Goal: Communication & Community: Answer question/provide support

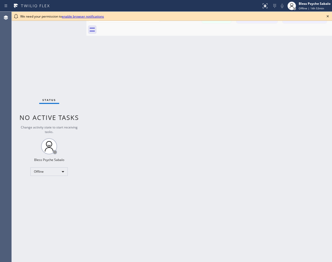
click at [328, 16] on html "Status report No issues detected If you experience an issue, please download th…" at bounding box center [166, 131] width 332 height 262
drag, startPoint x: 86, startPoint y: 191, endPoint x: 86, endPoint y: 187, distance: 4.0
click at [86, 191] on div at bounding box center [86, 137] width 0 height 250
drag, startPoint x: 85, startPoint y: 15, endPoint x: 103, endPoint y: 29, distance: 22.5
click at [85, 15] on link "enable browser notifications" at bounding box center [83, 16] width 42 height 5
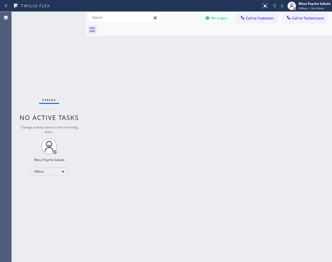
drag, startPoint x: 126, startPoint y: 61, endPoint x: 140, endPoint y: 50, distance: 17.7
click at [126, 61] on div "Back to Dashboard Change Sender ID Customers Technicians HM [PERSON_NAME] [DATE…" at bounding box center [208, 137] width 245 height 250
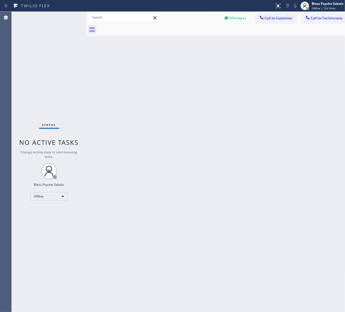
drag, startPoint x: 291, startPoint y: 51, endPoint x: 302, endPoint y: 0, distance: 52.6
click at [297, 47] on div "Back to Dashboard Change Sender ID Customers Technicians HM [PERSON_NAME] [DATE…" at bounding box center [218, 162] width 265 height 300
click at [167, 79] on div "Back to Dashboard Change Sender ID Customers Technicians HM [PERSON_NAME] [DATE…" at bounding box center [218, 165] width 265 height 306
click at [45, 198] on div "Offline" at bounding box center [48, 199] width 37 height 9
click at [53, 215] on li "Available" at bounding box center [49, 213] width 36 height 6
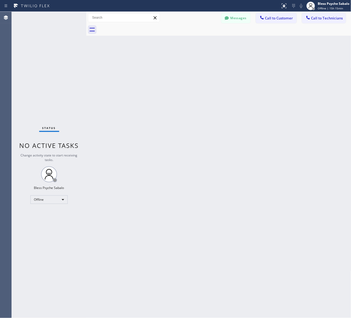
drag, startPoint x: 255, startPoint y: 75, endPoint x: 271, endPoint y: 49, distance: 31.1
click at [256, 73] on div "Back to Dashboard Change Sender ID Customers Technicians HM [PERSON_NAME] [DATE…" at bounding box center [218, 165] width 265 height 306
click at [331, 15] on button "Call to Technicians" at bounding box center [324, 18] width 44 height 10
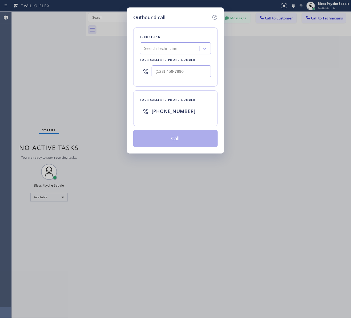
click at [182, 44] on div "Search Technician" at bounding box center [170, 48] width 58 height 9
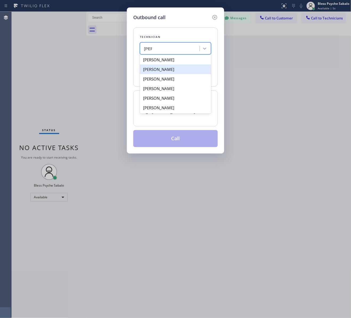
type input "[PERSON_NAME]"
click at [248, 66] on div "Outbound call Technician option [PERSON_NAME] focused, 2 of 6. 6 results availa…" at bounding box center [175, 159] width 351 height 318
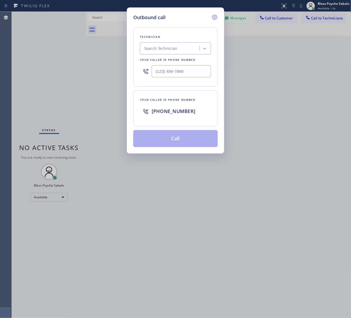
click at [211, 17] on div "Outbound call" at bounding box center [175, 17] width 84 height 7
click at [211, 17] on icon at bounding box center [214, 17] width 6 height 6
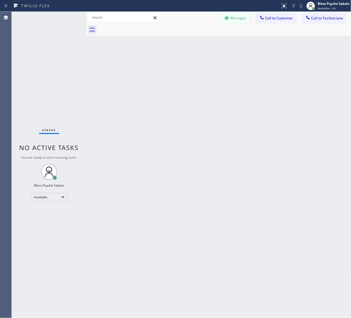
drag, startPoint x: 232, startPoint y: 38, endPoint x: 226, endPoint y: 18, distance: 21.4
click at [231, 37] on div "Back to Dashboard Change Sender ID Customers Technicians HM [PERSON_NAME] [DATE…" at bounding box center [218, 165] width 265 height 306
click at [226, 18] on icon at bounding box center [227, 17] width 4 height 3
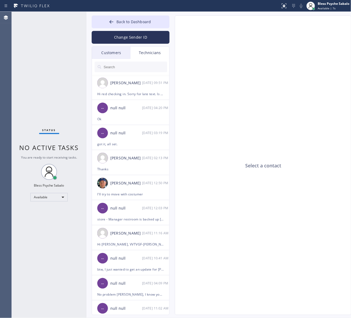
click at [148, 55] on div "Technicians" at bounding box center [150, 53] width 39 height 12
click at [153, 48] on div "Technicians" at bounding box center [150, 53] width 39 height 12
click at [153, 49] on div "Technicians" at bounding box center [150, 53] width 39 height 12
click at [146, 71] on input "text" at bounding box center [135, 67] width 64 height 11
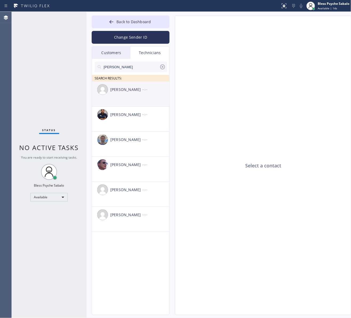
type input "[PERSON_NAME]"
click at [138, 93] on div "[PERSON_NAME] --:--" at bounding box center [131, 90] width 78 height 16
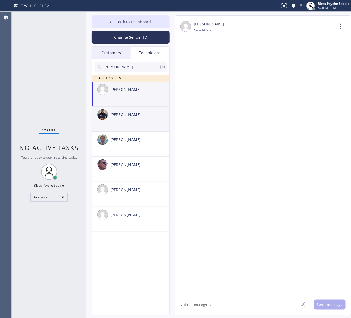
click at [139, 114] on div "[PERSON_NAME]" at bounding box center [126, 115] width 32 height 6
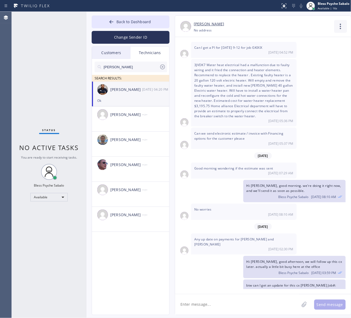
click at [340, 27] on icon at bounding box center [340, 26] width 13 height 13
click at [312, 52] on li "Call to Technician" at bounding box center [308, 55] width 77 height 14
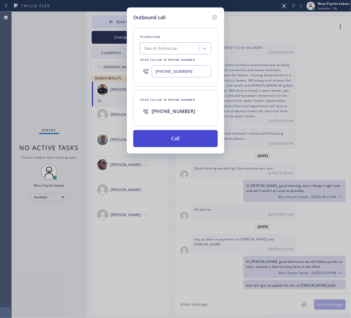
click at [198, 139] on button "Call" at bounding box center [175, 138] width 84 height 17
click at [258, 149] on div "Outbound call Technician Search Technician Your caller id phone number [PHONE_N…" at bounding box center [175, 159] width 351 height 318
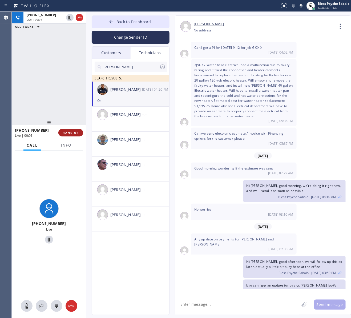
click at [67, 132] on span "HANG UP" at bounding box center [71, 133] width 16 height 4
click at [50, 110] on div "[PHONE_NUMBER] Live | 00:01 ALL TASKS ALL TASKS ACTIVE TASKS TASKS IN WRAP UP" at bounding box center [49, 65] width 75 height 107
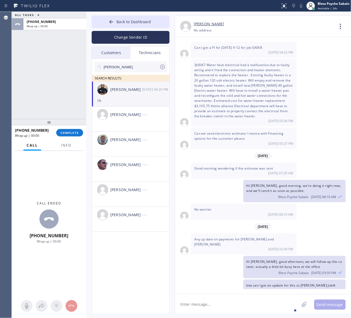
click at [264, 302] on textarea at bounding box center [237, 304] width 124 height 21
type textarea "Hi [PERSON_NAME], good morning"
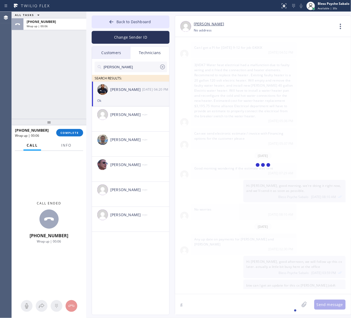
scroll to position [2247, 0]
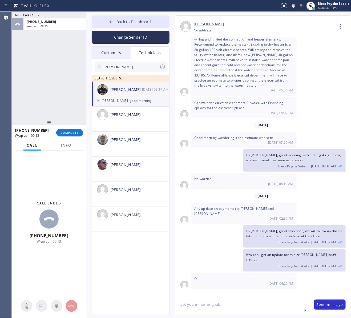
type textarea "got you a morning job."
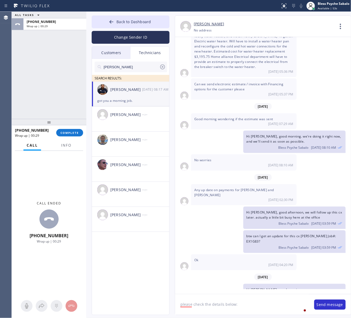
paste textarea "wants tankless water heater to be drain its already leaking / house- mother in …"
type textarea "please check the details below: wants tankless water heater to be drain its alr…"
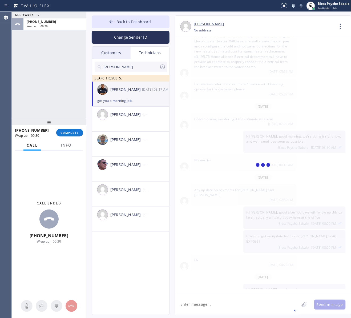
scroll to position [2295, 0]
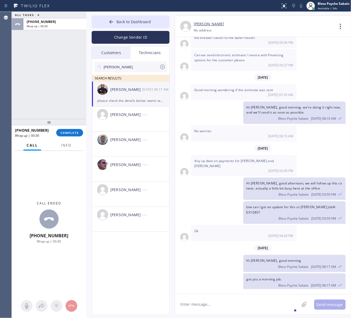
click at [310, 84] on div "Good morning wondering if the estimate was sent [DATE] 07:29 AM" at bounding box center [263, 92] width 176 height 16
drag, startPoint x: 343, startPoint y: 28, endPoint x: 339, endPoint y: 30, distance: 4.5
click at [342, 28] on icon at bounding box center [340, 26] width 13 height 13
click at [340, 27] on div at bounding box center [175, 159] width 351 height 318
click at [339, 23] on icon at bounding box center [340, 26] width 13 height 13
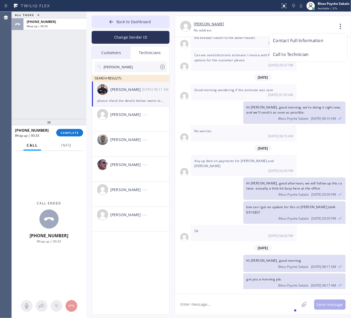
drag, startPoint x: 295, startPoint y: 55, endPoint x: 298, endPoint y: 55, distance: 3.0
click at [295, 56] on li "Call to Technician" at bounding box center [308, 55] width 77 height 14
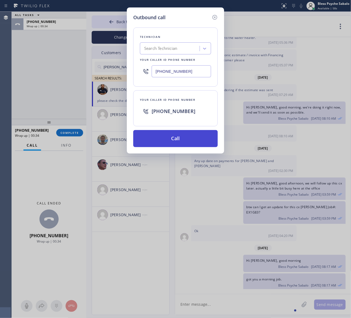
click at [183, 133] on button "Call" at bounding box center [175, 138] width 84 height 17
click at [248, 154] on div "Outbound call Technician Search Technician Your caller id phone number [PHONE_N…" at bounding box center [175, 159] width 351 height 318
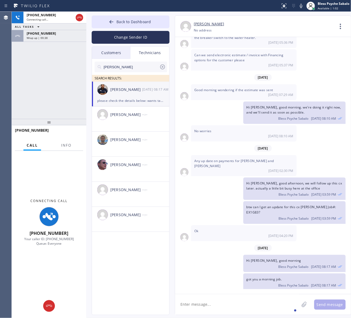
drag, startPoint x: 65, startPoint y: 96, endPoint x: 70, endPoint y: 110, distance: 14.9
click at [65, 96] on div "[PHONE_NUMBER] Connecting call… ALL TASKS ALL TASKS ACTIVE TASKS TASKS IN WRAP …" at bounding box center [49, 65] width 75 height 107
click at [36, 38] on span "Wrap up | 00:38" at bounding box center [37, 38] width 21 height 4
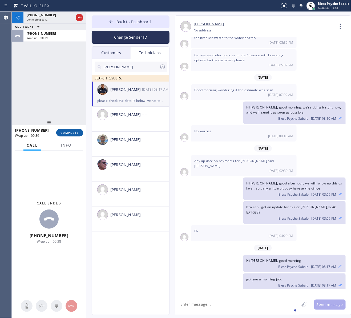
click at [67, 133] on span "COMPLETE" at bounding box center [69, 133] width 18 height 4
drag, startPoint x: 70, startPoint y: 97, endPoint x: 71, endPoint y: 94, distance: 3.9
click at [70, 97] on div "[PHONE_NUMBER] Connecting call… ALL TASKS ALL TASKS ACTIVE TASKS TASKS IN WRAP …" at bounding box center [49, 65] width 75 height 107
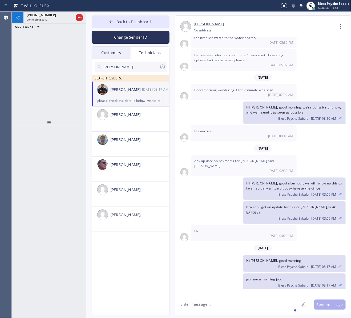
click at [265, 277] on span "got you a morning job." at bounding box center [263, 279] width 35 height 5
click at [264, 282] on div "Bless Psyche Sabalo [DATE] 08:17 AM" at bounding box center [294, 285] width 96 height 6
click at [199, 308] on textarea at bounding box center [237, 304] width 124 height 21
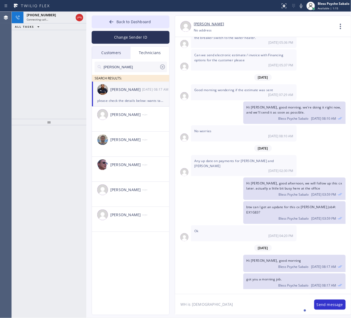
type textarea "WH is [DEMOGRAPHIC_DATA]"
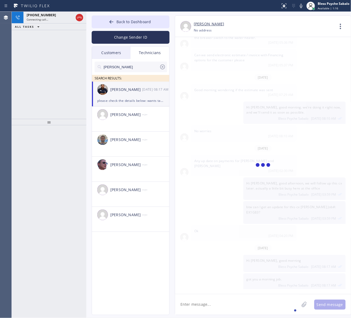
scroll to position [2314, 0]
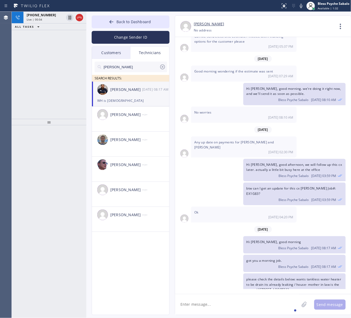
click at [175, 159] on div "Hi [PERSON_NAME], good afternoon, we will follow up this cx later. actually a l…" at bounding box center [260, 170] width 170 height 22
click at [75, 14] on div at bounding box center [74, 18] width 19 height 12
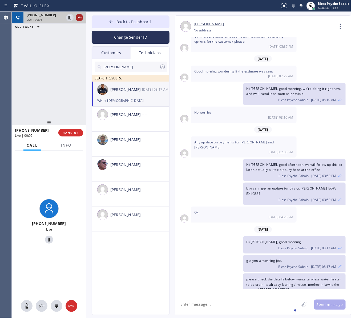
click at [79, 16] on icon at bounding box center [79, 17] width 6 height 6
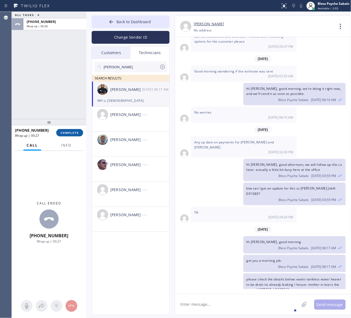
click at [67, 132] on span "COMPLETE" at bounding box center [69, 133] width 18 height 4
click at [46, 96] on div "ALL TASKS ALL TASKS ACTIVE TASKS TASKS IN WRAP UP [PHONE_NUMBER] Wrap up | 00:28" at bounding box center [49, 65] width 75 height 107
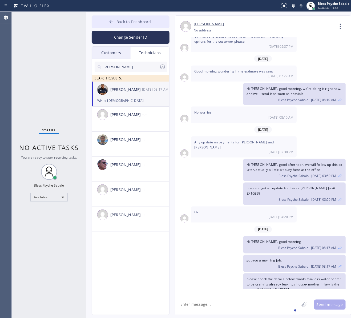
click at [145, 23] on span "Back to Dashboard" at bounding box center [133, 21] width 34 height 5
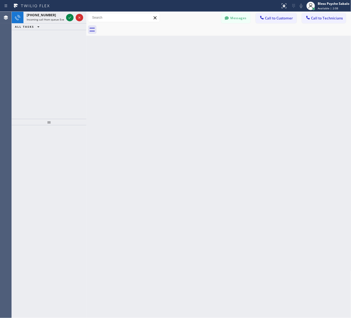
click at [86, 72] on div at bounding box center [86, 165] width 0 height 306
click at [42, 17] on span "[PHONE_NUMBER]" at bounding box center [41, 15] width 29 height 5
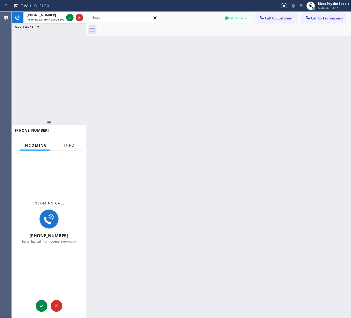
click at [68, 143] on span "Info" at bounding box center [69, 145] width 10 height 5
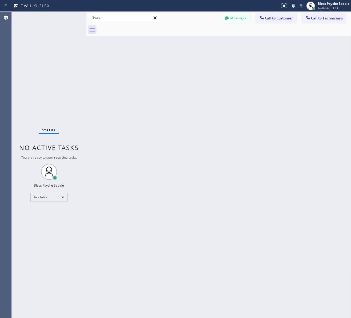
drag, startPoint x: 209, startPoint y: 66, endPoint x: 181, endPoint y: 42, distance: 36.4
click at [208, 65] on div "Back to Dashboard Change Sender ID Customers Technicians HM [PERSON_NAME] [DATE…" at bounding box center [218, 165] width 265 height 306
drag, startPoint x: 205, startPoint y: 68, endPoint x: 238, endPoint y: 38, distance: 45.3
click at [205, 68] on div "Back to Dashboard Change Sender ID Customers Technicians HM [PERSON_NAME] [DATE…" at bounding box center [218, 165] width 265 height 306
click at [239, 19] on button "Messages" at bounding box center [235, 18] width 29 height 10
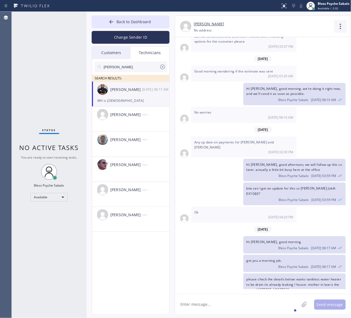
click at [343, 25] on icon at bounding box center [340, 26] width 13 height 13
click at [323, 53] on li "Call to Technician" at bounding box center [308, 55] width 77 height 14
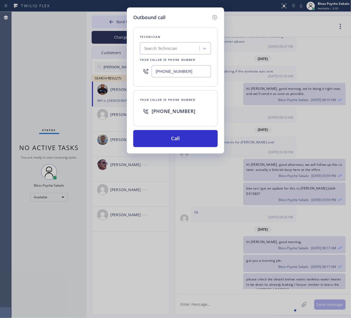
click at [191, 151] on div "Outbound call Technician Search Technician Your caller id phone number [PHONE_N…" at bounding box center [175, 80] width 97 height 146
click at [192, 148] on div "Outbound call Technician Search Technician Your caller id phone number [PHONE_N…" at bounding box center [175, 80] width 97 height 146
click at [193, 144] on button "Call" at bounding box center [175, 138] width 84 height 17
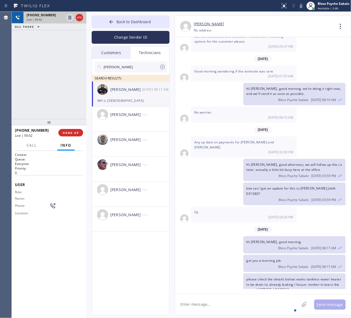
click at [75, 16] on div at bounding box center [74, 18] width 19 height 12
click at [76, 18] on icon at bounding box center [79, 17] width 6 height 6
click at [76, 18] on div "Live | 00:03" at bounding box center [55, 20] width 56 height 4
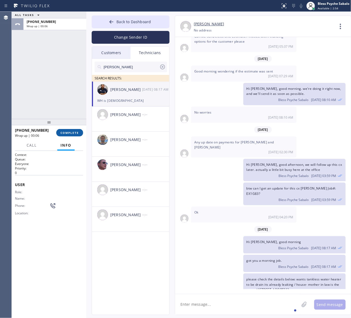
click at [75, 132] on span "COMPLETE" at bounding box center [69, 133] width 18 height 4
click at [63, 101] on div "ALL TASKS ALL TASKS ACTIVE TASKS TASKS IN WRAP UP [PHONE_NUMBER] Wrap up | 00:06" at bounding box center [49, 65] width 75 height 107
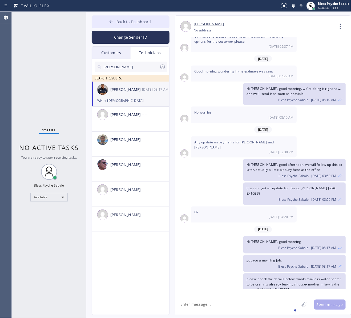
click at [130, 24] on span "Back to Dashboard" at bounding box center [133, 21] width 34 height 5
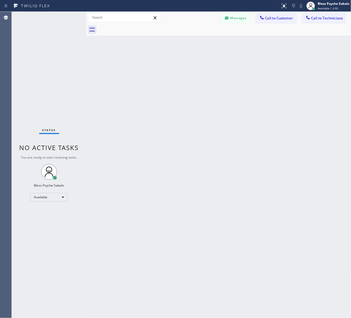
drag, startPoint x: 216, startPoint y: 65, endPoint x: 233, endPoint y: 53, distance: 21.2
click at [216, 66] on div "Back to Dashboard Change Sender ID Customers Technicians HM [PERSON_NAME] [DATE…" at bounding box center [218, 165] width 265 height 306
click at [264, 88] on div "Back to Dashboard Change Sender ID Customers Technicians HM [PERSON_NAME] [DATE…" at bounding box center [218, 165] width 265 height 306
click at [237, 14] on button "Messages" at bounding box center [235, 18] width 29 height 10
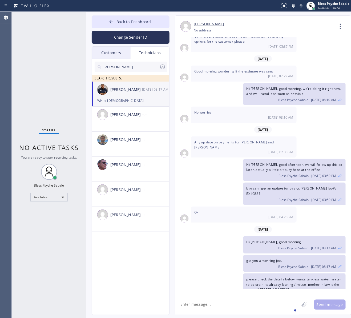
click at [166, 66] on div "[PERSON_NAME]" at bounding box center [131, 67] width 72 height 11
click at [163, 66] on icon at bounding box center [162, 67] width 6 height 6
click at [102, 56] on div "Customers" at bounding box center [111, 53] width 39 height 12
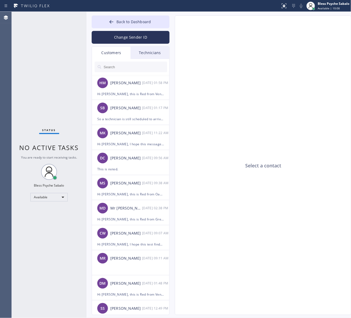
click at [142, 52] on div "Technicians" at bounding box center [150, 53] width 39 height 12
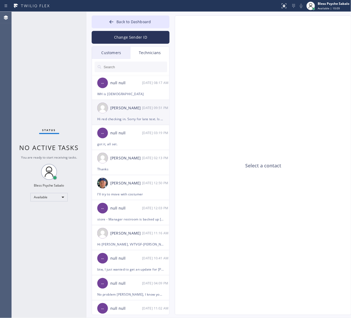
click at [143, 112] on div "[PERSON_NAME] [DATE] 09:51 PM" at bounding box center [131, 108] width 78 height 16
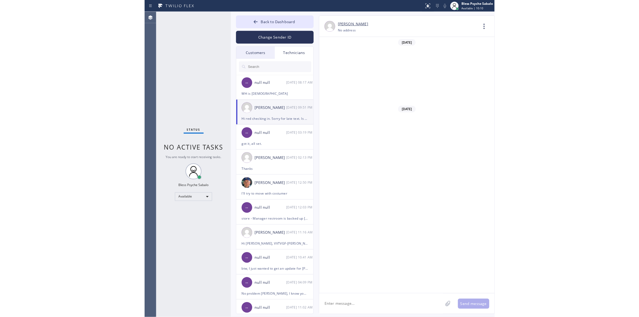
scroll to position [2662, 0]
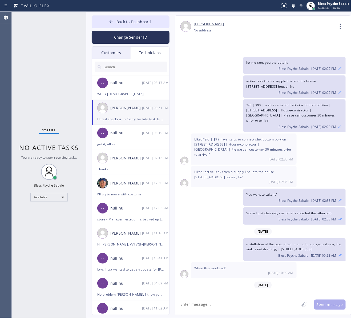
click at [254, 305] on textarea at bounding box center [237, 304] width 124 height 21
drag, startPoint x: 222, startPoint y: 274, endPoint x: 249, endPoint y: 283, distance: 28.4
click at [249, 292] on div "Hi red checking in. Sorry for late text. Is there anything available [DATE]? [D…" at bounding box center [243, 302] width 105 height 21
click at [252, 292] on div "Hi red checking in. Sorry for late text. Is there anything available [DATE]? [D…" at bounding box center [243, 302] width 105 height 21
click at [248, 292] on div "Hi red checking in. Sorry for late text. Is there anything available [DATE]? [D…" at bounding box center [243, 302] width 105 height 21
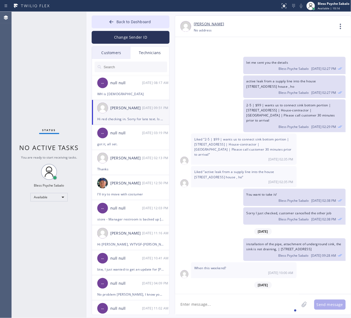
click at [226, 305] on div "[DATE] 09:51 PM" at bounding box center [243, 307] width 99 height 5
click at [239, 295] on span "Hi red checking in. Sorry for late text. Is there anything available [DATE]?" at bounding box center [237, 300] width 86 height 10
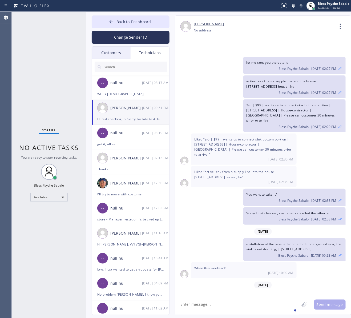
click at [236, 305] on div "[DATE] 09:51 PM" at bounding box center [243, 307] width 99 height 5
click at [234, 305] on div "[DATE] 09:51 PM" at bounding box center [243, 307] width 99 height 5
click at [245, 270] on div "[DATE] 10:00 AM" at bounding box center [243, 272] width 99 height 5
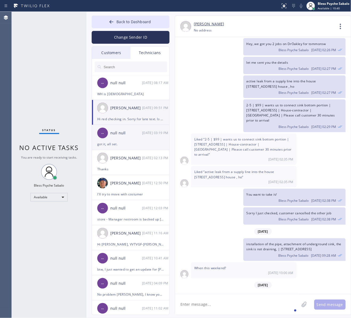
click at [115, 138] on div "-- null null [DATE] 03:19 PM" at bounding box center [131, 133] width 78 height 16
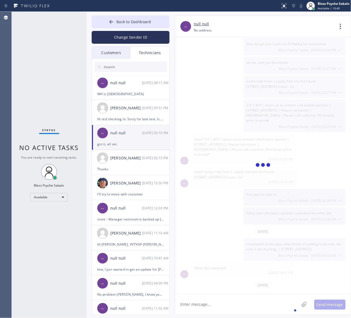
scroll to position [1431, 0]
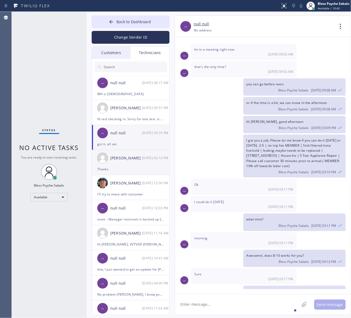
click at [131, 164] on div "[PERSON_NAME] [DATE] 02:13 PM" at bounding box center [131, 158] width 78 height 16
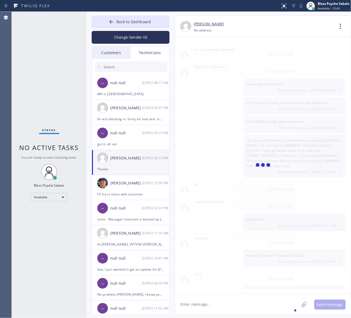
scroll to position [2323, 0]
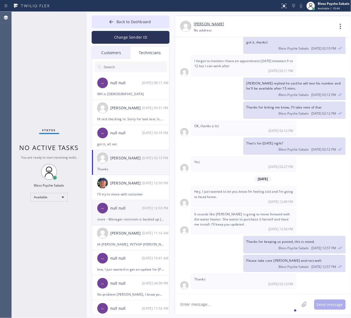
click at [135, 210] on div "null null" at bounding box center [126, 208] width 32 height 6
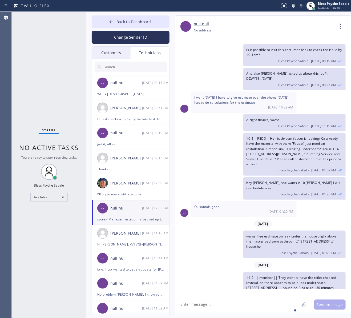
scroll to position [5341, 0]
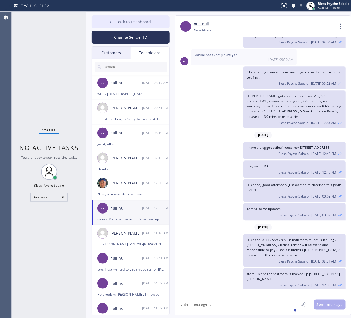
click at [125, 21] on span "Back to Dashboard" at bounding box center [133, 21] width 34 height 5
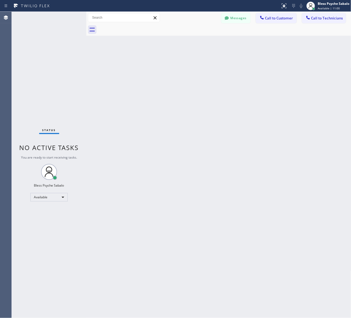
click at [232, 24] on div at bounding box center [224, 30] width 253 height 12
click at [235, 20] on button "Messages" at bounding box center [235, 18] width 29 height 10
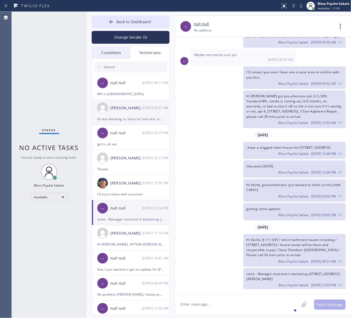
click at [119, 118] on div "Hi red checking in. Sorry for late text. Is there anything available [DATE]?" at bounding box center [130, 119] width 67 height 6
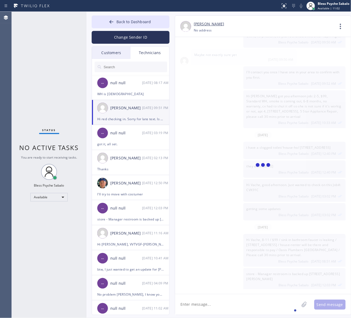
scroll to position [2662, 0]
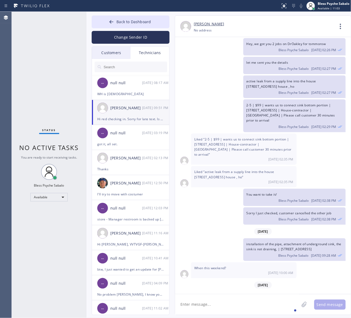
drag, startPoint x: 270, startPoint y: 284, endPoint x: 292, endPoint y: 286, distance: 21.7
click at [292, 292] on div "Hi red checking in. Sorry for late text. Is there anything available [DATE]? [D…" at bounding box center [243, 302] width 105 height 21
click at [292, 305] on span "[DATE] 09:51 PM" at bounding box center [280, 307] width 25 height 5
click at [283, 292] on div "Hi red checking in. Sorry for late text. Is there anything available [DATE]? [D…" at bounding box center [243, 302] width 105 height 21
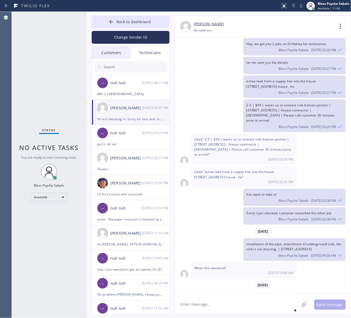
click at [283, 292] on div "Hi red checking in. Sorry for late text. Is there anything available [DATE]? [D…" at bounding box center [243, 302] width 105 height 21
click at [283, 295] on textarea at bounding box center [237, 304] width 124 height 21
click at [283, 305] on span "[DATE] 09:51 PM" at bounding box center [280, 307] width 25 height 5
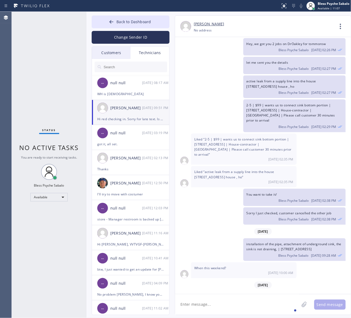
click at [277, 300] on textarea at bounding box center [237, 304] width 124 height 21
click at [232, 304] on textarea at bounding box center [237, 304] width 124 height 21
type textarea "N"
click at [188, 287] on div "We" at bounding box center [189, 288] width 9 height 9
click at [210, 303] on textarea "We have a lot last couple days" at bounding box center [242, 304] width 134 height 21
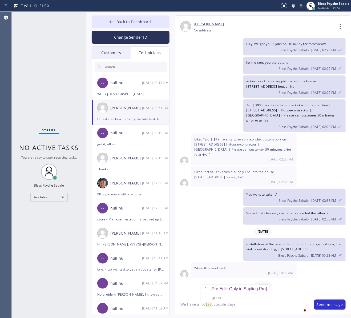
drag, startPoint x: 210, startPoint y: 303, endPoint x: 294, endPoint y: 276, distance: 88.0
click at [294, 292] on div "Hi red checking in. Sorry for late text. Is there anything available [DATE]? [D…" at bounding box center [243, 302] width 105 height 21
drag, startPoint x: 209, startPoint y: 308, endPoint x: 225, endPoint y: 307, distance: 15.2
click at [210, 308] on textarea "We have a lot last couple days" at bounding box center [242, 304] width 134 height 21
click at [240, 304] on textarea "We have a lot last couple days" at bounding box center [242, 304] width 134 height 21
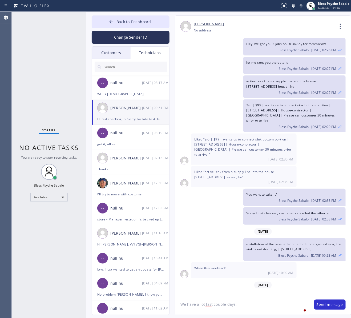
click at [243, 302] on textarea "We have a lot last couple days," at bounding box center [242, 304] width 134 height 21
click at [216, 286] on div "of last" at bounding box center [217, 288] width 14 height 9
type textarea "We have a lot of last couple days,"
click at [249, 304] on textarea "We have a lot of last couple days," at bounding box center [242, 304] width 134 height 21
drag, startPoint x: 255, startPoint y: 304, endPoint x: 148, endPoint y: 300, distance: 106.6
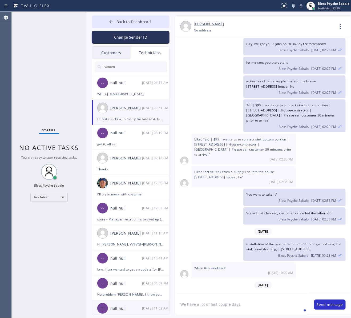
click at [148, 300] on div "Back to Dashboard Change Sender ID Customers Technicians HM [PERSON_NAME] [DATE…" at bounding box center [218, 165] width 265 height 306
click at [234, 305] on textarea "not as of the moment," at bounding box center [242, 304] width 134 height 21
paste textarea "once we have, we will let him know"
click at [262, 290] on div "have it" at bounding box center [265, 288] width 15 height 9
click at [287, 305] on textarea "not as of the moment, however once we have it, we will let him know" at bounding box center [242, 304] width 134 height 21
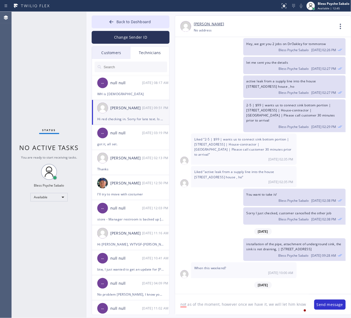
click at [288, 305] on textarea "not as of the moment, however once we have it, we will let him know" at bounding box center [242, 304] width 134 height 21
click at [288, 304] on textarea "not as of the moment, however once we have it, we will let him know" at bounding box center [242, 304] width 134 height 21
type textarea "not as of the moment, however once we have it, we will let you know"
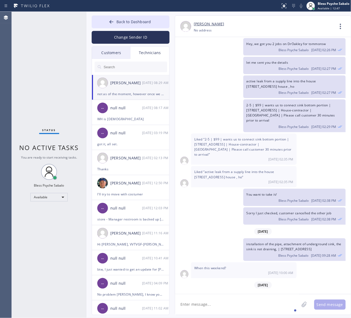
scroll to position [2698, 0]
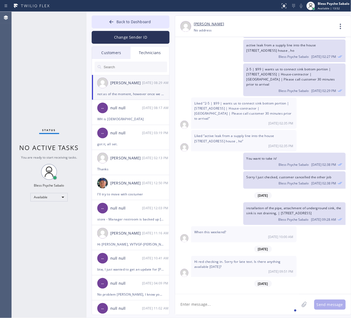
click at [134, 50] on div "Technicians" at bounding box center [150, 53] width 39 height 12
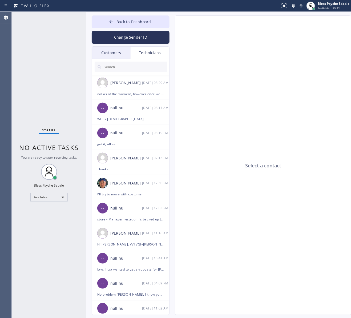
click at [111, 55] on div "Customers" at bounding box center [111, 53] width 39 height 12
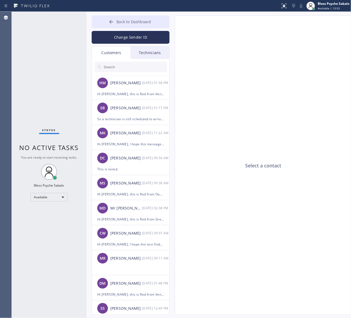
click at [116, 21] on button "Back to Dashboard" at bounding box center [131, 21] width 78 height 13
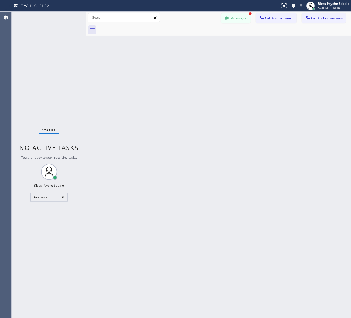
click at [242, 17] on button "Messages" at bounding box center [235, 18] width 29 height 10
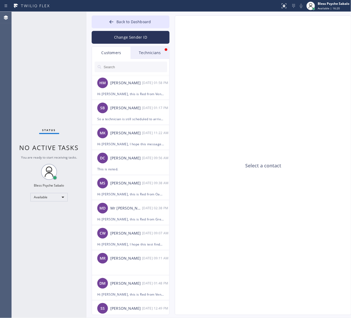
click at [141, 55] on div "Technicians" at bounding box center [150, 53] width 39 height 12
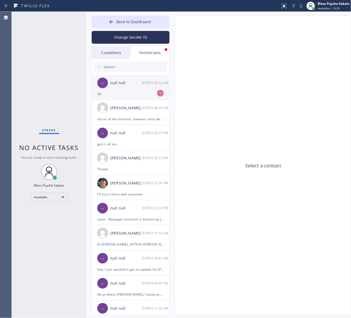
click at [141, 86] on div "null null" at bounding box center [126, 83] width 32 height 6
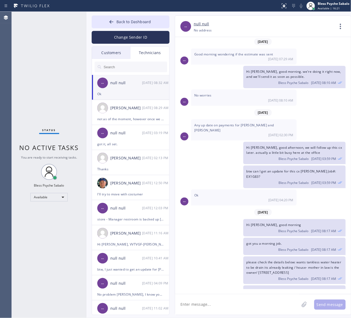
click at [293, 304] on div "Ok [DATE] 08:32 AM" at bounding box center [243, 312] width 105 height 16
drag, startPoint x: 275, startPoint y: 235, endPoint x: 253, endPoint y: 255, distance: 30.0
click at [275, 260] on span "please check the details below: wants tankless water heater to be drain its alr…" at bounding box center [293, 267] width 95 height 15
drag, startPoint x: 221, startPoint y: 314, endPoint x: 222, endPoint y: 310, distance: 3.5
click at [221, 314] on textarea at bounding box center [237, 304] width 124 height 21
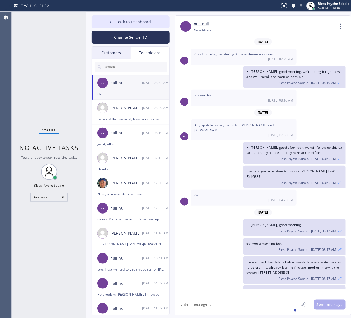
type textarea "a"
type textarea "Awesone"
click at [222, 310] on textarea "Awesone" at bounding box center [242, 304] width 134 height 21
drag, startPoint x: 213, startPoint y: 307, endPoint x: 180, endPoint y: 308, distance: 33.0
click at [181, 308] on textarea "Awesone" at bounding box center [242, 304] width 134 height 21
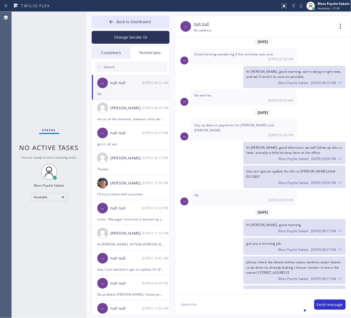
click at [236, 308] on textarea "Awesone" at bounding box center [242, 304] width 134 height 21
click at [230, 306] on textarea "Awesone" at bounding box center [242, 304] width 134 height 21
drag, startPoint x: 226, startPoint y: 304, endPoint x: 163, endPoint y: 294, distance: 64.4
click at [163, 294] on div "Back to Dashboard Change Sender ID Customers Technicians HM [PERSON_NAME] [DATE…" at bounding box center [218, 165] width 265 height 306
type textarea "I"
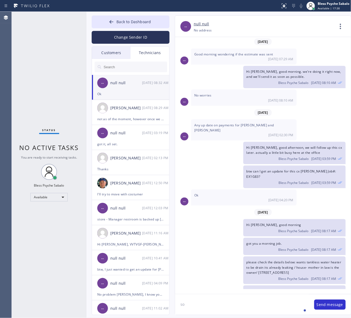
type textarea "s"
type textarea "c"
type textarea "we just receive call from cx, they did not continue to proceed with the job, th…"
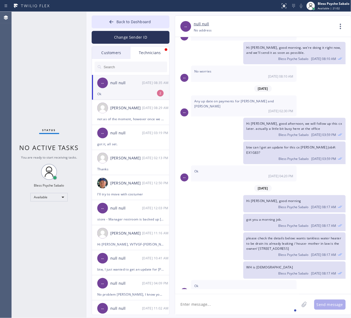
scroll to position [2389, 0]
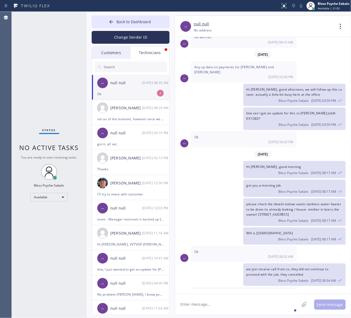
click at [119, 91] on div "Ok" at bounding box center [130, 94] width 67 height 6
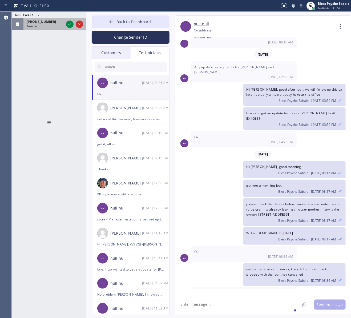
click at [35, 26] on span "Reserved" at bounding box center [33, 26] width 12 height 4
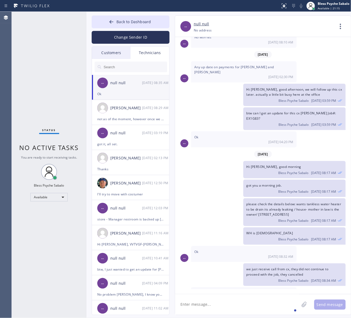
drag, startPoint x: 50, startPoint y: 224, endPoint x: 54, endPoint y: 214, distance: 10.8
click at [50, 224] on div "Status No active tasks You are ready to start receiving tasks. Bless Psyche Sab…" at bounding box center [49, 165] width 75 height 306
click at [221, 149] on div "[DATE]" at bounding box center [263, 154] width 176 height 11
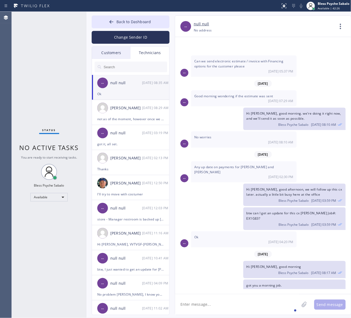
click at [141, 59] on div at bounding box center [131, 67] width 78 height 16
click at [112, 53] on div "Customers" at bounding box center [111, 53] width 39 height 12
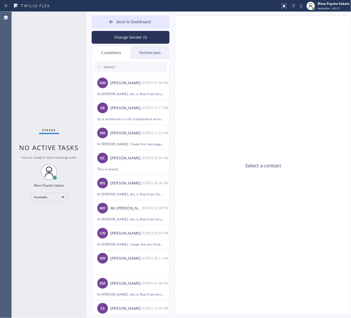
click at [149, 54] on div "Technicians" at bounding box center [150, 53] width 39 height 12
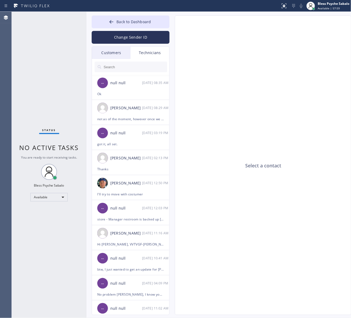
click at [264, 52] on div "Select a contact" at bounding box center [263, 165] width 176 height 299
click at [153, 25] on button "Back to Dashboard" at bounding box center [131, 21] width 78 height 13
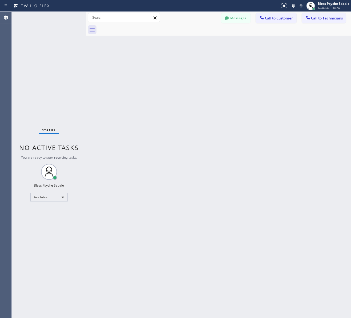
click at [216, 51] on div "Back to Dashboard Change Sender ID Customers Technicians HM [PERSON_NAME] [DATE…" at bounding box center [218, 165] width 265 height 306
click at [284, 19] on span "Call to Customer" at bounding box center [279, 18] width 28 height 5
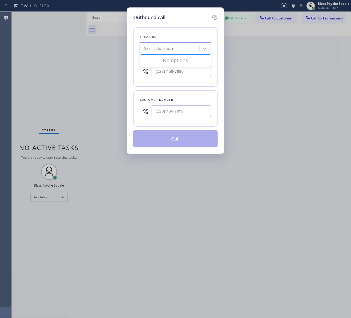
click at [157, 51] on div "Search location" at bounding box center [158, 49] width 29 height 6
paste input "Oasis Plumbers [GEOGRAPHIC_DATA]"
type input "Oasis Plumbers [GEOGRAPHIC_DATA]"
click at [168, 61] on div "Oasis Plumbers [GEOGRAPHIC_DATA]" at bounding box center [175, 62] width 71 height 15
type input "[PHONE_NUMBER]"
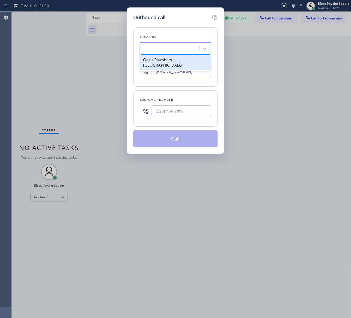
scroll to position [0, 0]
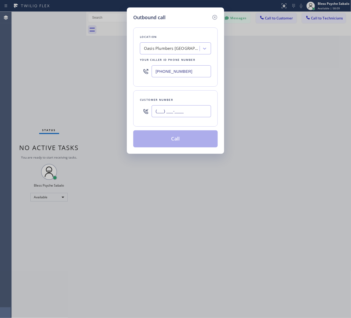
click at [168, 114] on input "(___) ___-____" at bounding box center [181, 111] width 59 height 12
paste input "818) 383-7221"
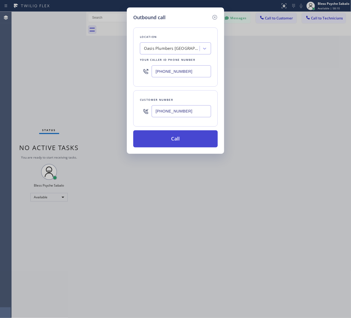
type input "[PHONE_NUMBER]"
click at [184, 140] on button "Call" at bounding box center [175, 138] width 84 height 17
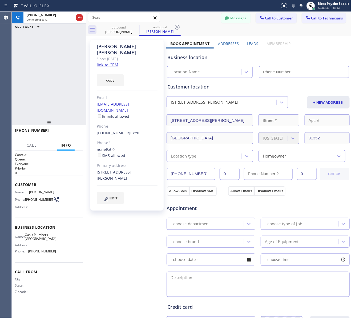
type input "[PHONE_NUMBER]"
drag, startPoint x: 137, startPoint y: 49, endPoint x: 97, endPoint y: 47, distance: 39.2
click at [97, 47] on div "[PERSON_NAME] Since: [DATE] link to CRM copy Email [EMAIL_ADDRESS][DOMAIN_NAME]…" at bounding box center [126, 125] width 73 height 171
click at [138, 56] on div "Since: [DATE]" at bounding box center [127, 59] width 61 height 6
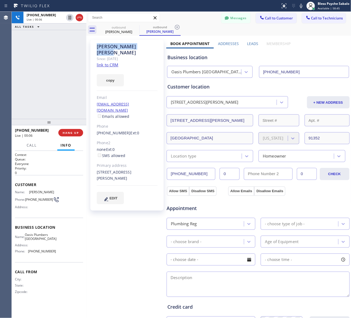
drag, startPoint x: 137, startPoint y: 47, endPoint x: 96, endPoint y: 48, distance: 41.0
click at [97, 48] on div "[PERSON_NAME]" at bounding box center [127, 49] width 61 height 12
click at [143, 56] on div "Since: [DATE]" at bounding box center [127, 59] width 61 height 6
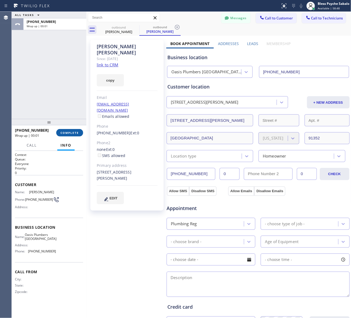
click at [75, 134] on span "COMPLETE" at bounding box center [69, 133] width 18 height 4
click at [70, 93] on div "ALL TASKS ALL TASKS ACTIVE TASKS TASKS IN WRAP UP [PHONE_NUMBER] Wrap up | 00:01" at bounding box center [49, 65] width 75 height 107
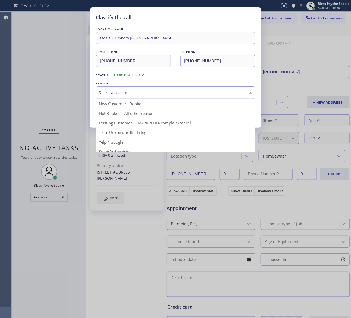
click at [127, 96] on div "Select a reason" at bounding box center [175, 92] width 153 height 6
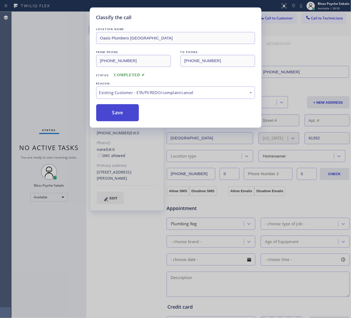
click at [120, 115] on button "Save" at bounding box center [117, 112] width 43 height 17
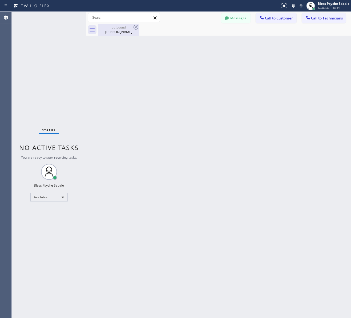
click at [127, 27] on div "outbound" at bounding box center [119, 27] width 40 height 4
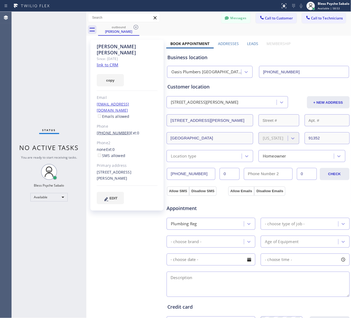
click at [112, 130] on link "[PHONE_NUMBER]" at bounding box center [114, 132] width 34 height 5
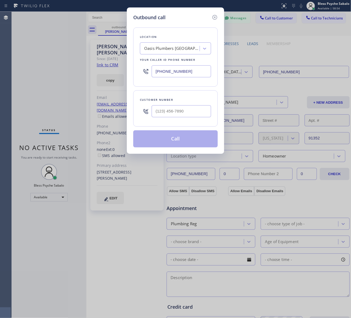
type input "[PHONE_NUMBER]"
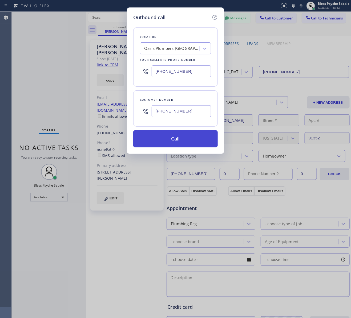
click at [157, 139] on button "Call" at bounding box center [175, 138] width 84 height 17
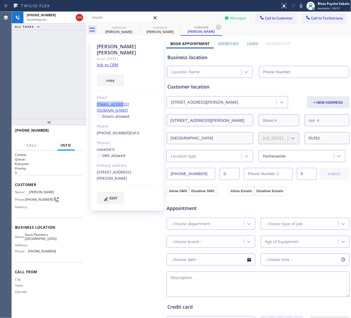
drag, startPoint x: 131, startPoint y: 99, endPoint x: 96, endPoint y: 98, distance: 35.2
click at [96, 98] on div "[PERSON_NAME] Since: [DATE] link to CRM copy Email [EMAIL_ADDRESS][DOMAIN_NAME]…" at bounding box center [126, 125] width 73 height 171
click at [136, 107] on div "[PERSON_NAME] Since: [DATE] link to CRM copy Email [EMAIL_ADDRESS][DOMAIN_NAME]…" at bounding box center [126, 125] width 73 height 171
drag, startPoint x: 135, startPoint y: 106, endPoint x: 91, endPoint y: 100, distance: 44.6
click at [91, 100] on div "[PERSON_NAME] Since: [DATE] link to CRM copy Email [EMAIL_ADDRESS][DOMAIN_NAME]…" at bounding box center [126, 125] width 73 height 171
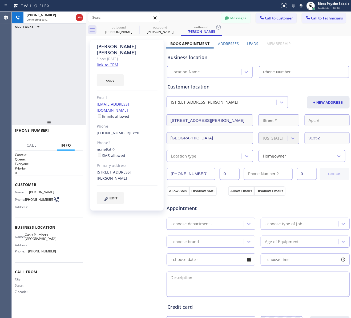
type input "[PHONE_NUMBER]"
click at [71, 135] on span "HANG UP" at bounding box center [71, 133] width 16 height 4
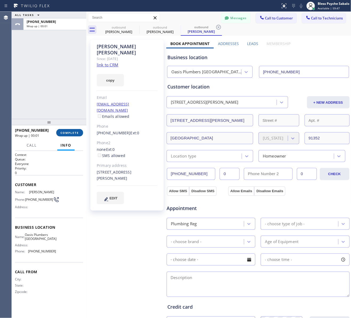
click at [63, 132] on span "COMPLETE" at bounding box center [69, 133] width 18 height 4
click at [59, 94] on div "ALL TASKS ALL TASKS ACTIVE TASKS TASKS IN WRAP UP [PHONE_NUMBER] Wrap up | 00:01" at bounding box center [49, 65] width 75 height 107
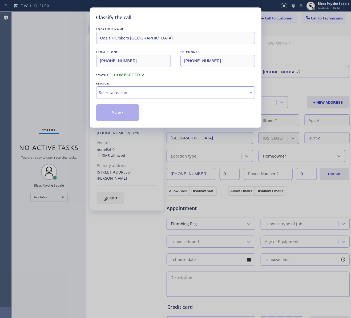
drag, startPoint x: 157, startPoint y: 92, endPoint x: 156, endPoint y: 99, distance: 6.2
click at [157, 93] on div "Select a reason" at bounding box center [175, 92] width 153 height 6
click at [122, 118] on button "Save" at bounding box center [117, 112] width 43 height 17
click at [285, 49] on div "Classify the call LOCATION NAME Oasis Plumbers [GEOGRAPHIC_DATA] FROM PHONE [PH…" at bounding box center [175, 159] width 351 height 318
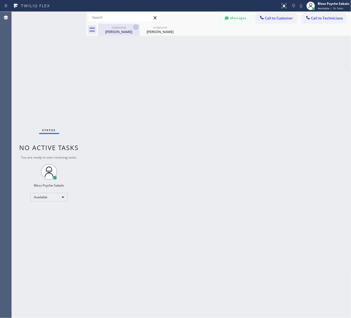
click at [126, 27] on div "outbound" at bounding box center [119, 27] width 40 height 4
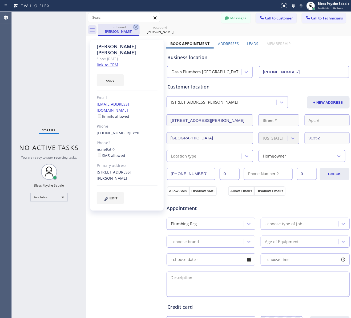
click at [135, 27] on icon at bounding box center [136, 27] width 6 height 6
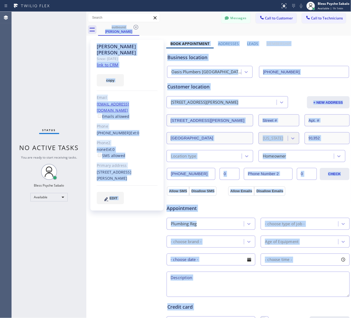
click at [135, 27] on div "outbound [PERSON_NAME]" at bounding box center [224, 30] width 253 height 12
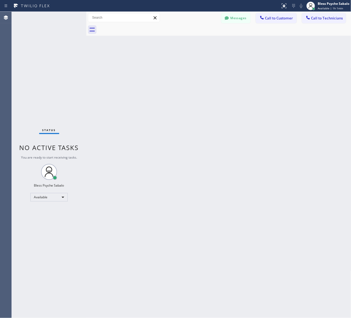
drag, startPoint x: 169, startPoint y: 36, endPoint x: 271, endPoint y: 22, distance: 103.0
click at [169, 36] on div "Back to Dashboard Change Sender ID Customers Technicians HM [PERSON_NAME] [DATE…" at bounding box center [218, 165] width 265 height 306
click at [331, 17] on span "Call to Technicians" at bounding box center [327, 18] width 32 height 5
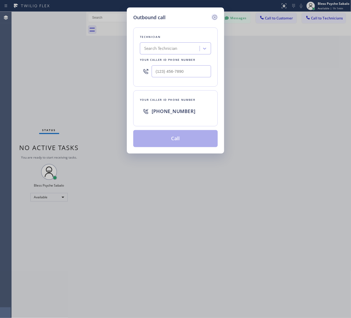
click at [211, 16] on div "Outbound call" at bounding box center [175, 17] width 84 height 7
click at [214, 18] on icon at bounding box center [214, 17] width 6 height 6
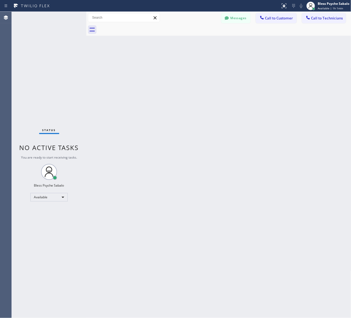
click at [243, 40] on div "Back to Dashboard Change Sender ID Customers Technicians HM [PERSON_NAME] [DATE…" at bounding box center [218, 165] width 265 height 306
click at [319, 18] on span "Call to Technicians" at bounding box center [327, 18] width 32 height 5
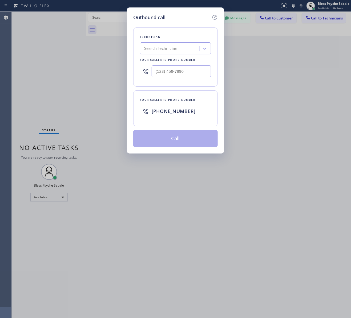
click at [179, 48] on div "Search Technician" at bounding box center [170, 48] width 58 height 9
type input "vache"
click at [154, 60] on div "[PERSON_NAME]" at bounding box center [175, 60] width 71 height 10
type input "[PHONE_NUMBER]"
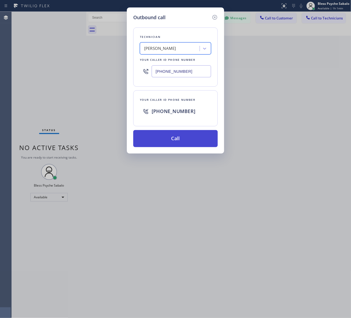
click at [182, 135] on button "Call" at bounding box center [175, 138] width 84 height 17
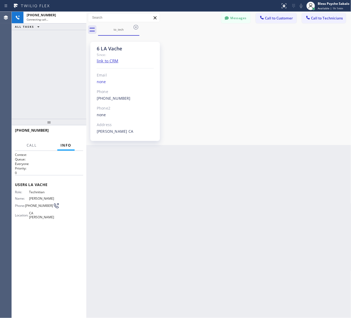
scroll to position [5341, 0]
click at [72, 134] on span "HANG UP" at bounding box center [71, 133] width 16 height 4
click at [50, 84] on div "[PHONE_NUMBER] Live | 00:31 ALL TASKS ALL TASKS ACTIVE TASKS TASKS IN WRAP UP" at bounding box center [49, 65] width 75 height 107
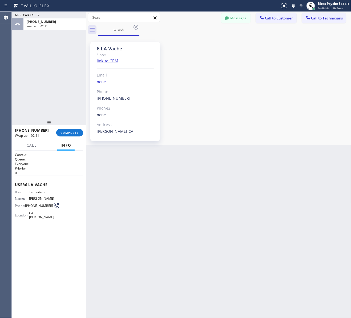
drag, startPoint x: 62, startPoint y: 132, endPoint x: 66, endPoint y: 120, distance: 12.4
click at [63, 133] on span "COMPLETE" at bounding box center [69, 133] width 18 height 4
click at [57, 68] on div "ALL TASKS ALL TASKS ACTIVE TASKS TASKS IN WRAP UP [PHONE_NUMBER] Wrap up | 02:11" at bounding box center [49, 65] width 75 height 107
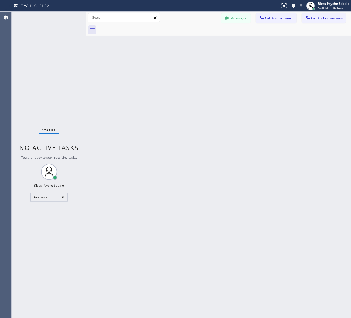
click at [176, 99] on div "Back to Dashboard Change Sender ID Customers Technicians HM [PERSON_NAME] [DATE…" at bounding box center [218, 165] width 265 height 306
click at [331, 22] on button "Call to Technicians" at bounding box center [324, 18] width 44 height 10
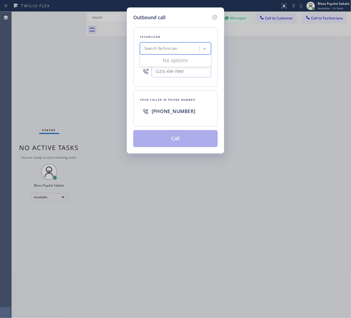
click at [164, 52] on div "Search Technician" at bounding box center [170, 48] width 58 height 9
type input "[PERSON_NAME]"
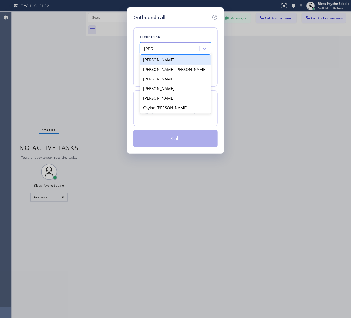
click at [176, 62] on div "[PERSON_NAME]" at bounding box center [175, 60] width 71 height 10
type input "[PHONE_NUMBER]"
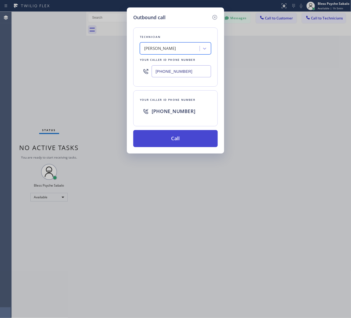
click at [174, 141] on button "Call" at bounding box center [175, 138] width 84 height 17
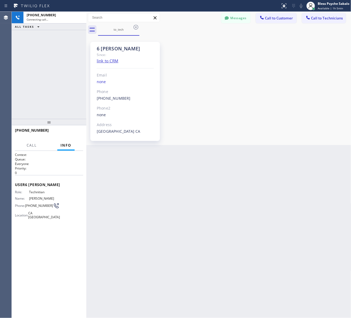
scroll to position [6383, 0]
click at [249, 99] on div "6 [PERSON_NAME] Since: link to CRM Email none Phone [PHONE_NUMBER] Outbound cal…" at bounding box center [219, 90] width 262 height 107
click at [295, 111] on div "6 [PERSON_NAME] Since: link to CRM Email none Phone [PHONE_NUMBER] Outbound cal…" at bounding box center [219, 90] width 262 height 107
click at [283, 113] on div "6 [PERSON_NAME] Since: link to CRM Email none Phone [PHONE_NUMBER] Outbound cal…" at bounding box center [219, 90] width 262 height 107
click at [136, 29] on icon at bounding box center [136, 27] width 6 height 6
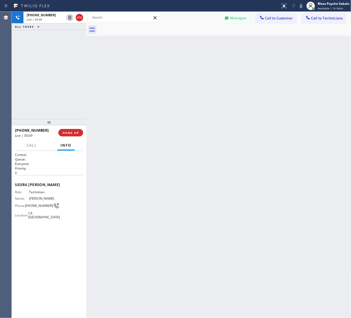
click at [141, 32] on div at bounding box center [224, 30] width 253 height 12
click at [77, 18] on icon at bounding box center [79, 17] width 6 height 6
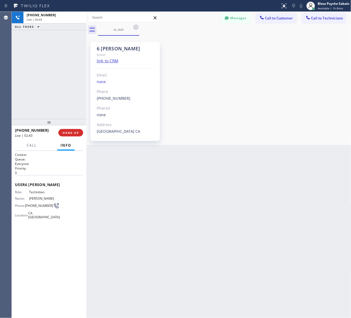
drag, startPoint x: 75, startPoint y: 31, endPoint x: 91, endPoint y: 0, distance: 34.9
click at [75, 30] on div "[PHONE_NUMBER] Live | 02:43 ALL TASKS ALL TASKS ACTIVE TASKS TASKS IN WRAP UP" at bounding box center [49, 65] width 75 height 107
click at [69, 135] on button "COMPLETE" at bounding box center [69, 132] width 27 height 7
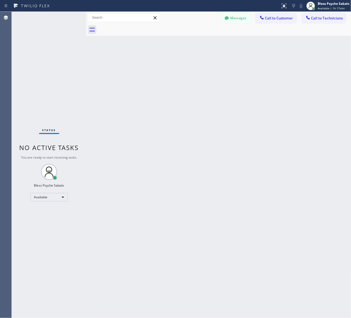
click at [176, 111] on div "Back to Dashboard Change Sender ID Customers Technicians HM [PERSON_NAME] [DATE…" at bounding box center [218, 165] width 265 height 306
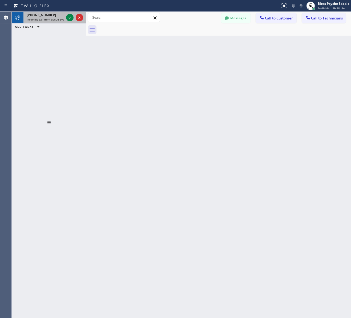
click at [44, 17] on span "[PHONE_NUMBER]" at bounding box center [41, 15] width 29 height 5
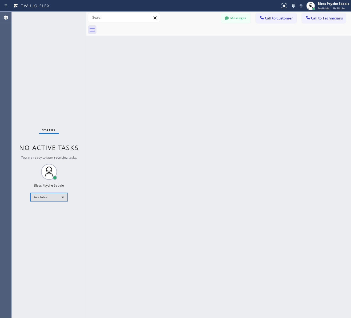
click at [51, 195] on div "Available" at bounding box center [48, 197] width 37 height 9
click at [52, 216] on li "Unavailable" at bounding box center [49, 218] width 36 height 6
click at [111, 215] on div "Back to Dashboard Change Sender ID Customers Technicians HM [PERSON_NAME] [DATE…" at bounding box center [218, 165] width 265 height 306
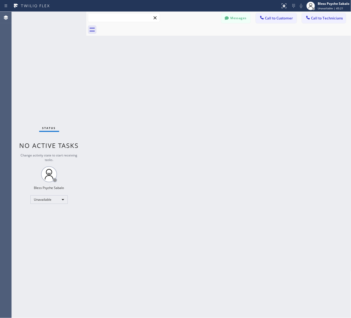
click at [123, 22] on input "text" at bounding box center [123, 17] width 71 height 9
drag, startPoint x: 318, startPoint y: 20, endPoint x: 310, endPoint y: 22, distance: 8.9
click at [318, 21] on button "Call to Technicians" at bounding box center [324, 18] width 44 height 10
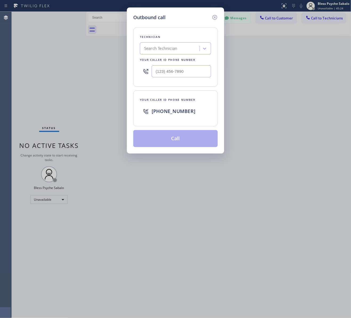
click at [181, 48] on div "Search Technician" at bounding box center [170, 48] width 58 height 9
click at [215, 17] on icon at bounding box center [214, 17] width 6 height 6
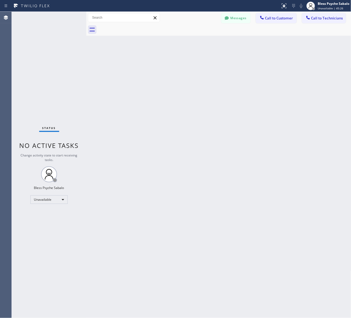
drag, startPoint x: 229, startPoint y: 47, endPoint x: 236, endPoint y: 27, distance: 20.7
click at [230, 45] on div "Back to Dashboard Change Sender ID Customers Technicians HM [PERSON_NAME] [DATE…" at bounding box center [218, 165] width 265 height 306
click at [239, 17] on button "Messages" at bounding box center [235, 18] width 29 height 10
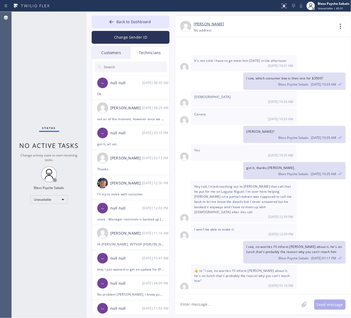
click at [144, 54] on div "Technicians" at bounding box center [150, 53] width 39 height 12
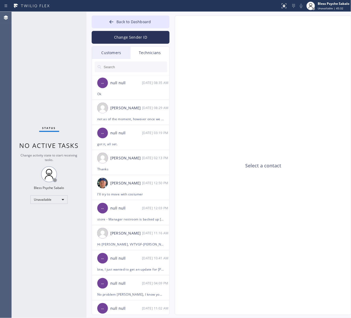
click at [138, 68] on input "text" at bounding box center [135, 67] width 64 height 11
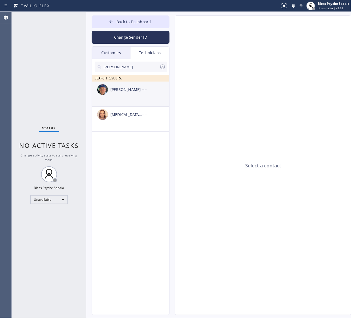
type input "[PERSON_NAME]"
click at [132, 107] on li "[PERSON_NAME] --:--" at bounding box center [131, 119] width 78 height 25
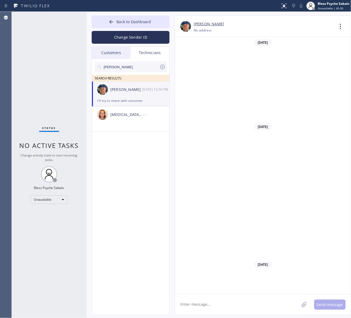
scroll to position [3970, 0]
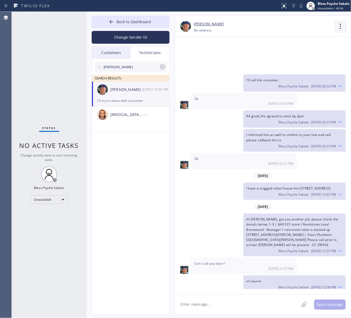
click at [336, 28] on icon at bounding box center [340, 26] width 13 height 13
click at [316, 52] on li "Call to Technician" at bounding box center [308, 55] width 77 height 14
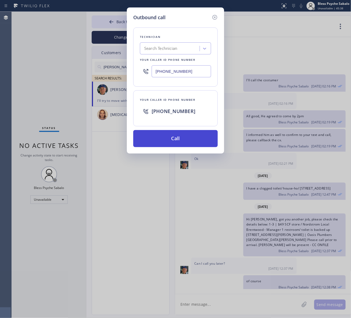
click at [187, 140] on button "Call" at bounding box center [175, 138] width 84 height 17
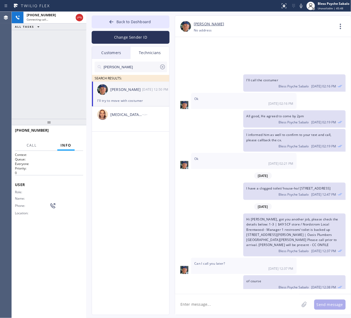
click at [194, 213] on div "Hi [PERSON_NAME], got you another job, please check the details below: 1-3 | $4…" at bounding box center [260, 234] width 170 height 43
click at [31, 145] on span "Call" at bounding box center [32, 145] width 10 height 5
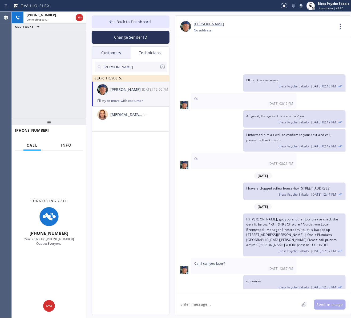
click at [64, 148] on button "Info" at bounding box center [66, 145] width 17 height 10
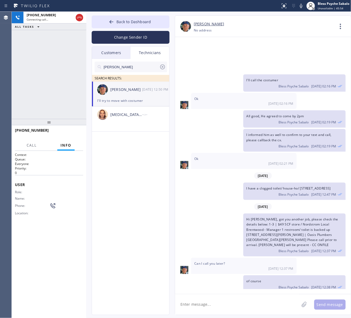
click at [171, 181] on div "[PERSON_NAME] [PHONE_NUMBER] Choose phone number No address Contact Full Inform…" at bounding box center [257, 164] width 176 height 299
click at [239, 290] on div "[DATE] Hi Nik, Just a quick reminder that our training sessions are held every …" at bounding box center [263, 165] width 176 height 257
click at [276, 299] on textarea at bounding box center [237, 304] width 124 height 21
click at [214, 306] on textarea at bounding box center [237, 304] width 124 height 21
paste textarea "The kitchen sink is leaking underneath/ Condo-HO/ [STREET_ADDRESS][PERSON_NAME]…"
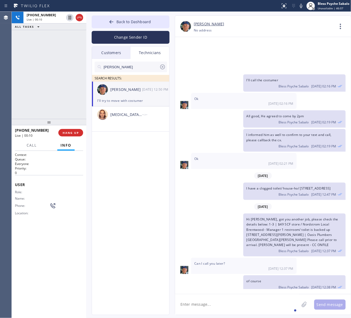
type textarea "The kitchen sink is leaking underneath/ Condo-HO/ [STREET_ADDRESS][PERSON_NAME]…"
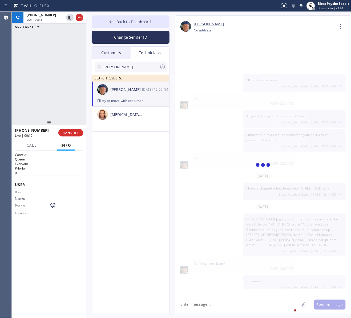
scroll to position [4011, 0]
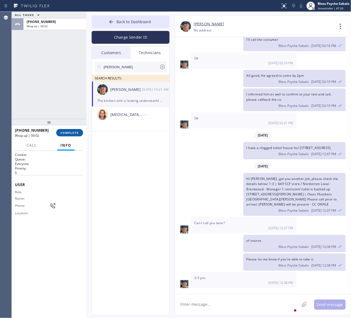
click at [64, 132] on span "COMPLETE" at bounding box center [69, 133] width 18 height 4
click at [41, 99] on div "ALL TASKS ALL TASKS ACTIVE TASKS TASKS IN WRAP UP [PHONE_NUMBER] Wrap up | 00:02" at bounding box center [49, 65] width 75 height 107
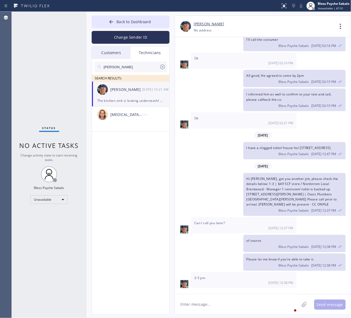
click at [43, 56] on div "Status No active tasks Change activity state to start receiving tasks. Bless Ps…" at bounding box center [49, 165] width 75 height 306
drag, startPoint x: 221, startPoint y: 89, endPoint x: 204, endPoint y: 56, distance: 37.2
click at [221, 142] on div "I have a clogged toilet/ house-ho/ [STREET_ADDRESS] Bless Psyche Sabalo [DATE] …" at bounding box center [260, 150] width 170 height 17
click at [129, 19] on span "Back to Dashboard" at bounding box center [133, 21] width 34 height 5
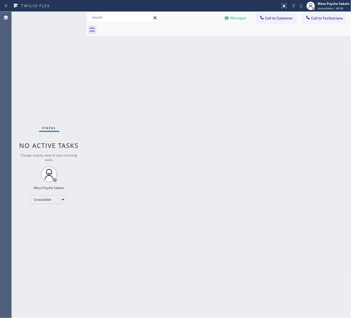
drag, startPoint x: 229, startPoint y: 40, endPoint x: 290, endPoint y: 25, distance: 62.7
click at [230, 39] on div "Back to Dashboard Change Sender ID Customers Technicians HM [PERSON_NAME] [DATE…" at bounding box center [218, 165] width 265 height 306
click at [241, 18] on button "Messages" at bounding box center [235, 18] width 29 height 10
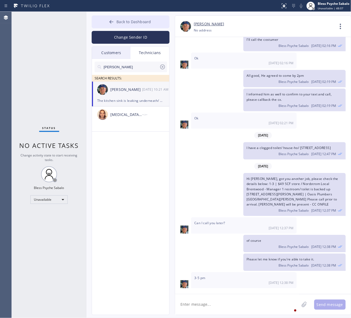
click at [143, 19] on span "Back to Dashboard" at bounding box center [133, 21] width 34 height 5
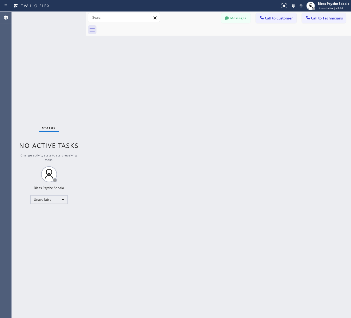
click at [313, 20] on span "Call to Technicians" at bounding box center [327, 18] width 32 height 5
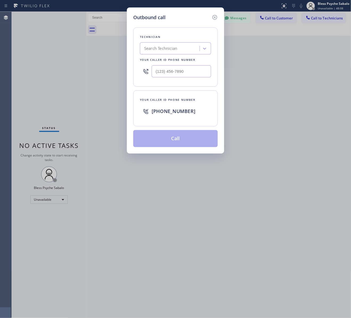
click at [169, 52] on div "Search Technician" at bounding box center [170, 48] width 58 height 9
type input "[PERSON_NAME]"
click at [163, 61] on div "[PERSON_NAME]" at bounding box center [175, 60] width 71 height 10
type input "[PHONE_NUMBER]"
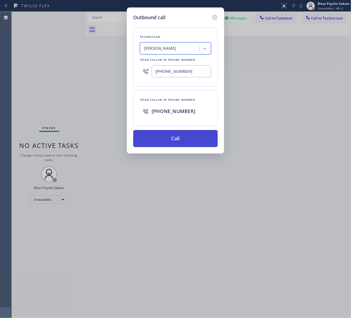
click at [180, 130] on div "Technician option [PERSON_NAME] , selected. 1 result available. Select is focus…" at bounding box center [175, 84] width 84 height 126
click at [180, 135] on button "Call" at bounding box center [175, 138] width 84 height 17
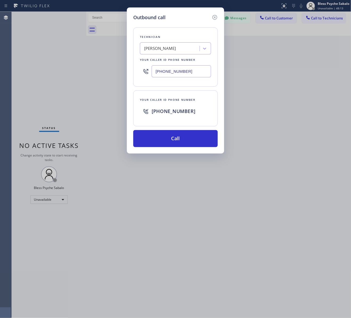
click at [175, 150] on div "Outbound call Technician [PERSON_NAME][GEOGRAPHIC_DATA] Your caller id phone nu…" at bounding box center [175, 80] width 97 height 146
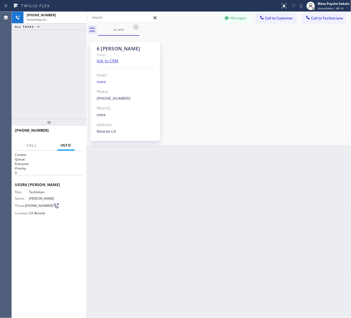
click at [234, 91] on div "6 [PERSON_NAME] Since: link to CRM Email none Phone [PHONE_NUMBER] Outbound cal…" at bounding box center [219, 90] width 262 height 107
click at [230, 23] on button "Messages" at bounding box center [235, 18] width 29 height 10
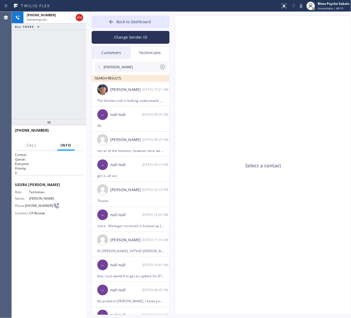
click at [138, 53] on div "Technicians" at bounding box center [150, 53] width 39 height 12
click at [127, 67] on input "[PERSON_NAME]" at bounding box center [131, 67] width 56 height 11
drag, startPoint x: 126, startPoint y: 67, endPoint x: 66, endPoint y: 71, distance: 60.3
click at [64, 71] on div "[PHONE_NUMBER] Connecting call… ALL TASKS ALL TASKS ACTIVE TASKS TASKS IN WRAP …" at bounding box center [181, 165] width 339 height 306
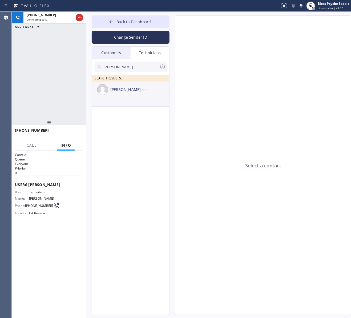
type input "[PERSON_NAME]"
click at [140, 96] on div "[PERSON_NAME] --:--" at bounding box center [131, 90] width 78 height 16
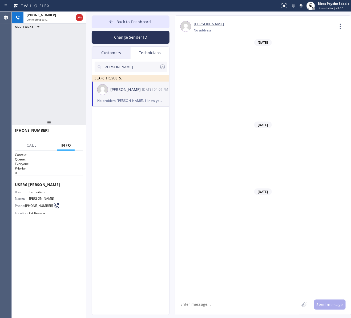
scroll to position [5186, 0]
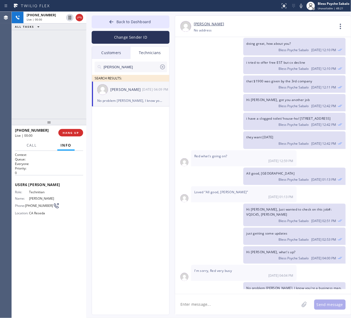
click at [222, 309] on textarea at bounding box center [237, 304] width 124 height 21
click at [219, 306] on textarea at bounding box center [237, 304] width 124 height 21
paste textarea "The kitchen sink is leaking underneath/ Condo-HO/ [STREET_ADDRESS][PERSON_NAME]…"
type textarea "The kitchen sink is leaking underneath/ Condo-HO/ [STREET_ADDRESS][PERSON_NAME]…"
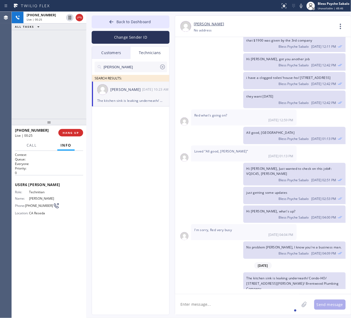
drag, startPoint x: 145, startPoint y: 136, endPoint x: 222, endPoint y: 26, distance: 134.9
click at [147, 135] on div "[PERSON_NAME] SEARCH RESULTS: [PERSON_NAME] [DATE] 10:23 AM The kitchen sink is…" at bounding box center [131, 193] width 78 height 268
click at [255, 298] on textarea at bounding box center [237, 304] width 124 height 21
click at [216, 75] on div "i have a clogged toilet/ house-ho/ [STREET_ADDRESS] Bless Psyche Sabalo [DATE] …" at bounding box center [260, 80] width 170 height 17
click at [160, 198] on div "[PERSON_NAME] SEARCH RESULTS: [PERSON_NAME] [DATE] 10:23 AM The kitchen sink is…" at bounding box center [131, 193] width 78 height 268
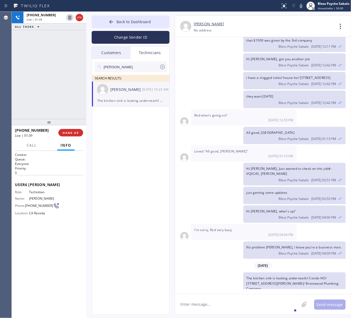
click at [71, 128] on div "[PHONE_NUMBER] Live | 01:39 HANG UP" at bounding box center [49, 133] width 68 height 14
click at [70, 132] on span "HANG UP" at bounding box center [71, 133] width 16 height 4
click at [68, 104] on div "[PHONE_NUMBER] Live | 01:39 ALL TASKS ALL TASKS ACTIVE TASKS TASKS IN WRAP UP" at bounding box center [49, 65] width 75 height 107
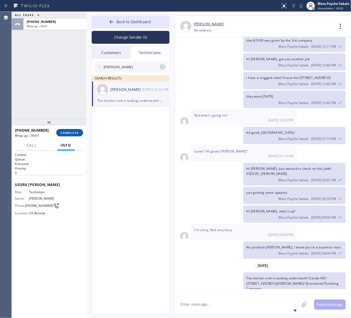
click at [73, 131] on span "COMPLETE" at bounding box center [69, 133] width 18 height 4
click at [67, 115] on div "ALL TASKS ALL TASKS ACTIVE TASKS TASKS IN WRAP UP [PHONE_NUMBER] Wrap up | 00:01" at bounding box center [49, 65] width 75 height 107
click at [158, 118] on ul "[PERSON_NAME] [DATE] 10:23 AM The kitchen sink is leaking underneath/ Condo-HO/…" at bounding box center [131, 100] width 78 height 37
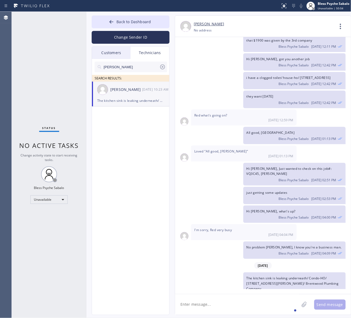
click at [157, 56] on div "Technicians" at bounding box center [150, 53] width 39 height 12
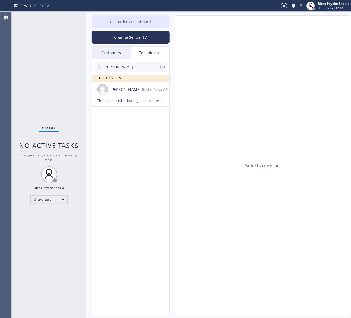
click at [115, 55] on div "Customers" at bounding box center [111, 53] width 39 height 12
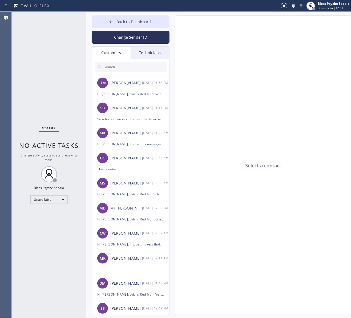
click at [222, 121] on div "Select a contact" at bounding box center [263, 165] width 176 height 299
click at [188, 50] on div "Select a contact" at bounding box center [263, 165] width 176 height 299
drag, startPoint x: 176, startPoint y: 31, endPoint x: 179, endPoint y: 26, distance: 6.4
click at [177, 30] on div "Select a contact" at bounding box center [263, 165] width 176 height 299
click at [124, 23] on span "Back to Dashboard" at bounding box center [133, 21] width 34 height 5
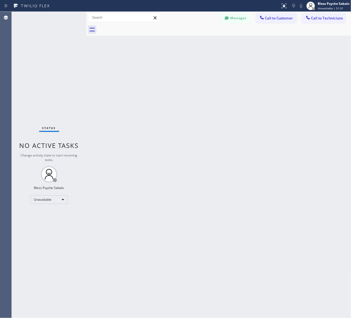
click at [224, 40] on div "Back to Dashboard Change Sender ID Customers Technicians HM [PERSON_NAME] [DATE…" at bounding box center [218, 165] width 265 height 306
click at [234, 63] on div "Back to Dashboard Change Sender ID Customers Technicians HM [PERSON_NAME] [DATE…" at bounding box center [218, 165] width 265 height 306
click at [251, 104] on div "Back to Dashboard Change Sender ID Customers Technicians HM [PERSON_NAME] [DATE…" at bounding box center [218, 165] width 265 height 306
drag, startPoint x: 246, startPoint y: 112, endPoint x: 290, endPoint y: 104, distance: 44.2
click at [246, 113] on div "Back to Dashboard Change Sender ID Customers Technicians HM [PERSON_NAME] [DATE…" at bounding box center [218, 165] width 265 height 306
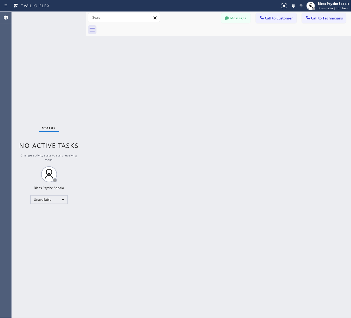
drag, startPoint x: 246, startPoint y: 182, endPoint x: 217, endPoint y: 220, distance: 46.8
click at [246, 182] on div "Back to Dashboard Change Sender ID Customers Technicians HM [PERSON_NAME] [DATE…" at bounding box center [218, 165] width 265 height 306
drag, startPoint x: 270, startPoint y: 68, endPoint x: 290, endPoint y: 46, distance: 29.1
click at [270, 68] on div "Back to Dashboard Change Sender ID Customers Technicians HM [PERSON_NAME] [DATE…" at bounding box center [218, 165] width 265 height 306
